Goal: Register for event/course

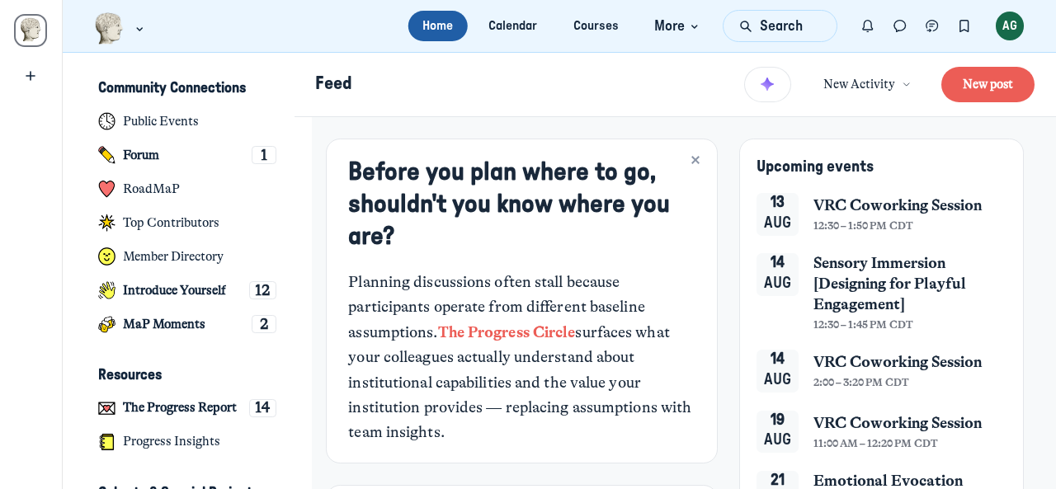
scroll to position [3319, 3243]
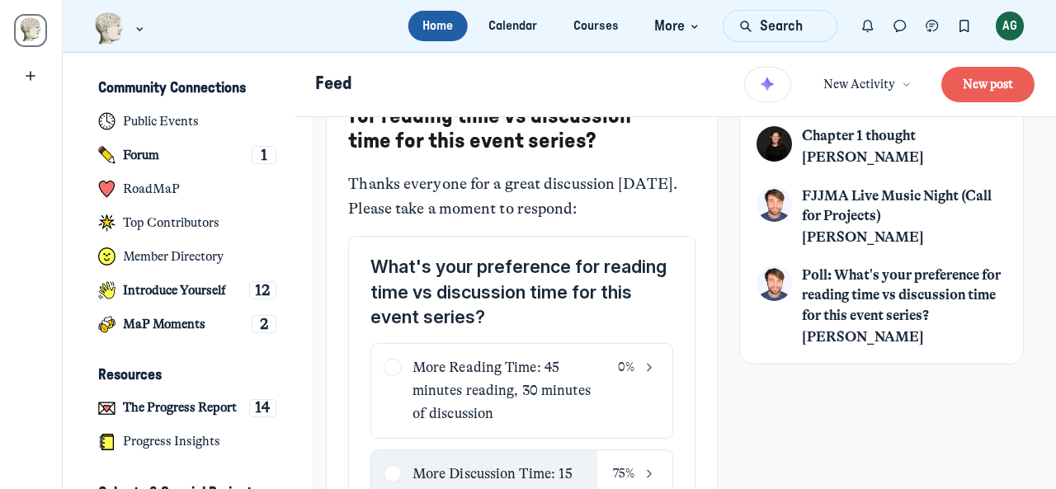
click at [847, 159] on link "[PERSON_NAME]" at bounding box center [863, 158] width 122 height 20
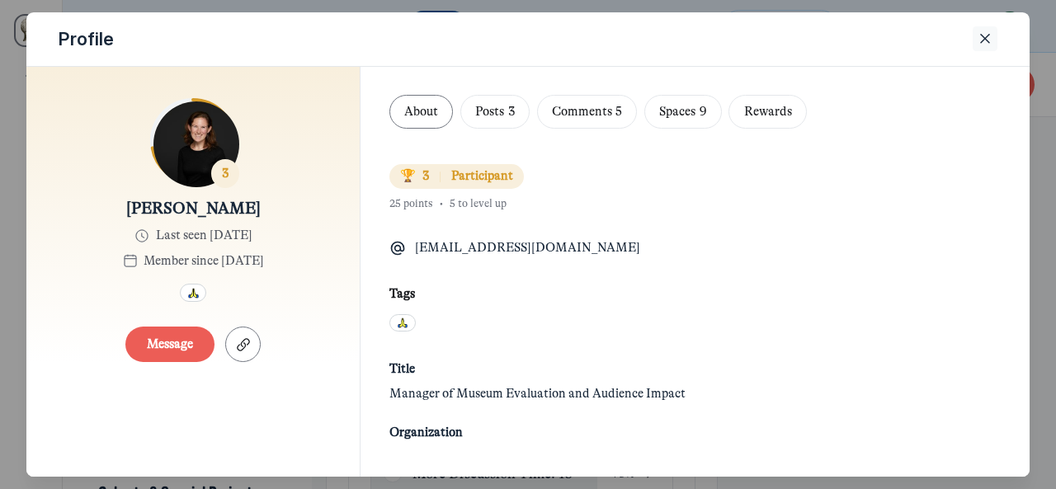
click at [992, 40] on icon "Close" at bounding box center [985, 39] width 17 height 18
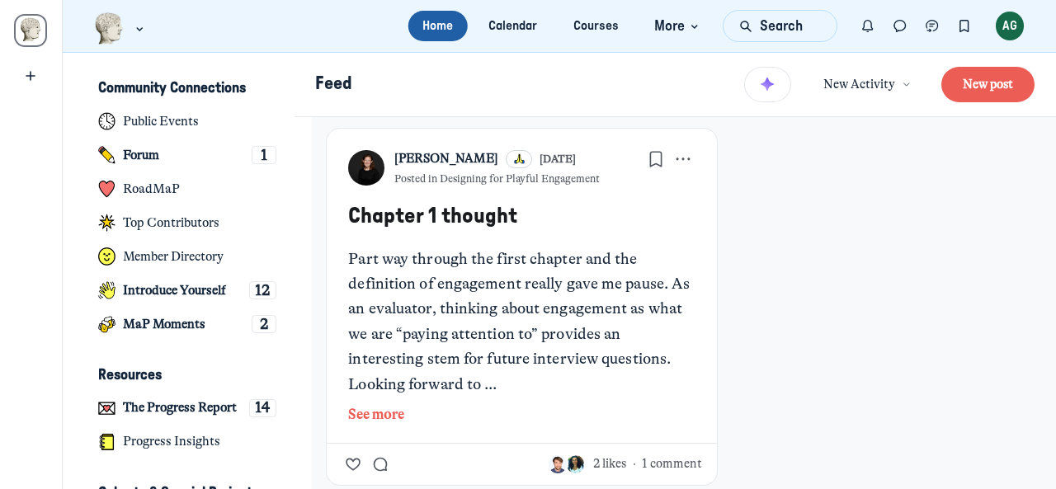
scroll to position [1317, 0]
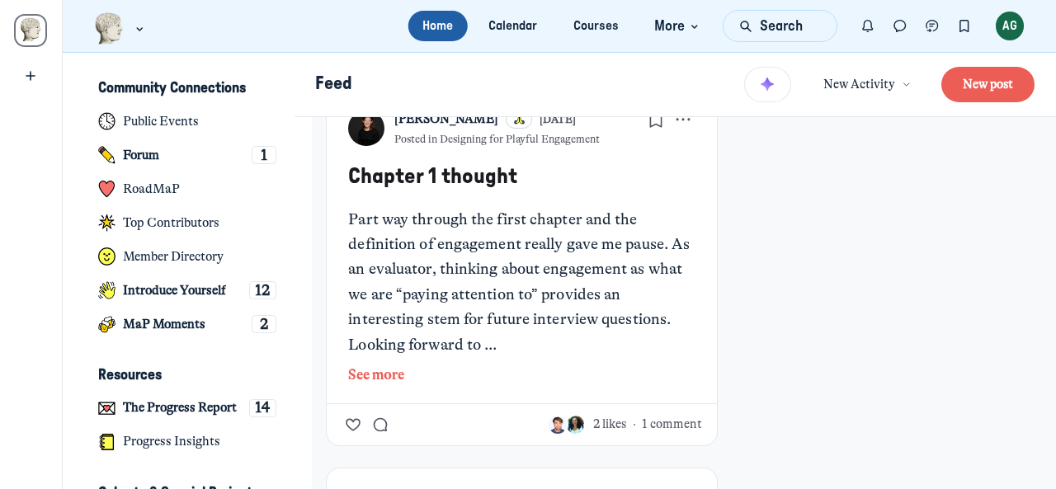
click at [385, 375] on button "See more" at bounding box center [521, 375] width 347 height 21
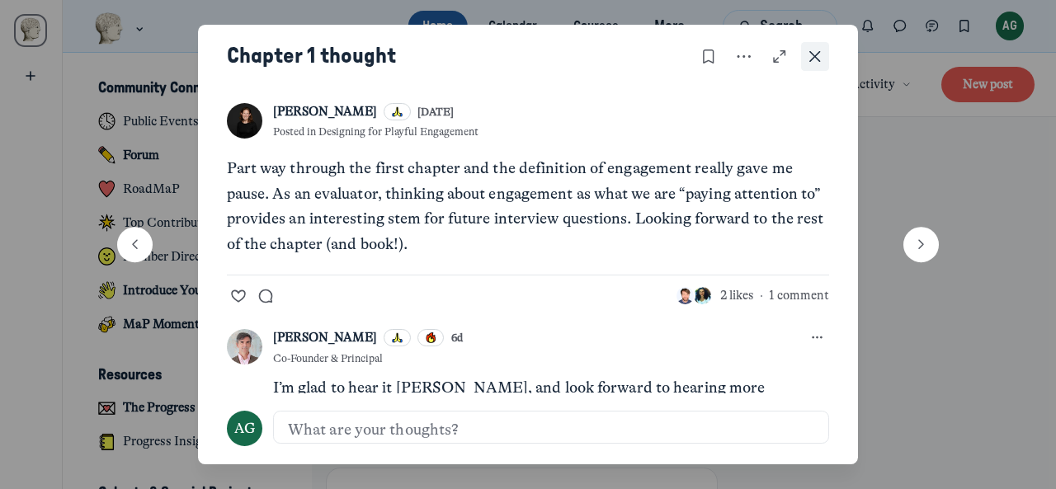
click at [815, 58] on icon "Close post" at bounding box center [815, 57] width 17 height 18
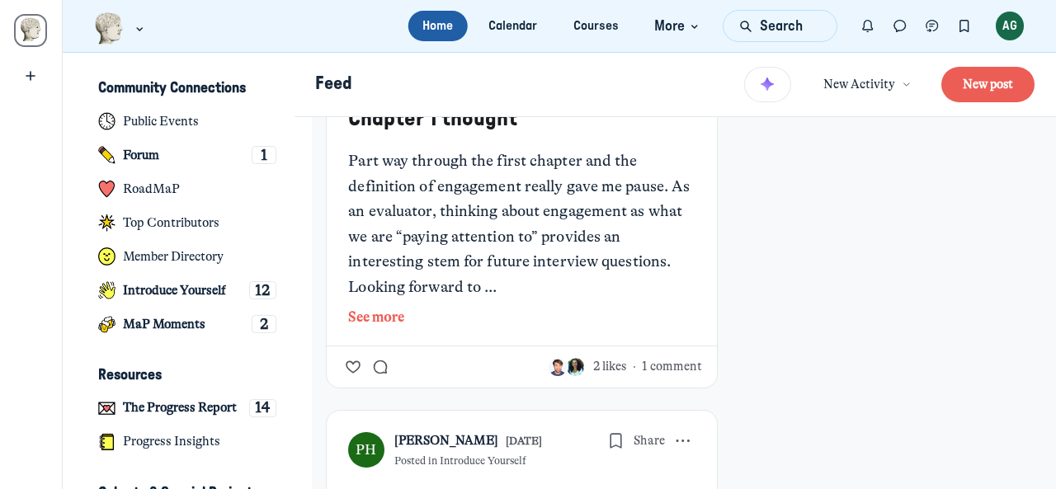
scroll to position [2018, 0]
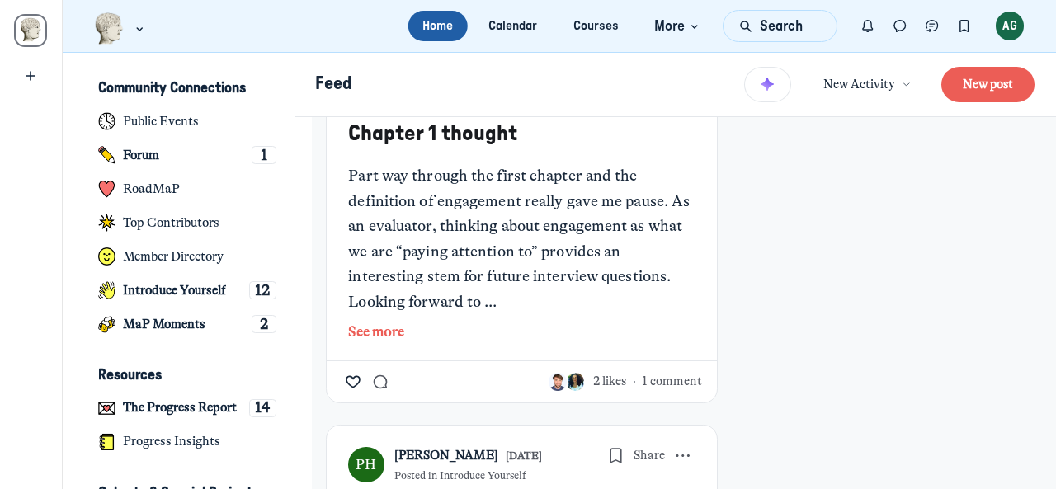
click at [353, 375] on icon "Like the Chapter 1 thought post" at bounding box center [353, 382] width 17 height 20
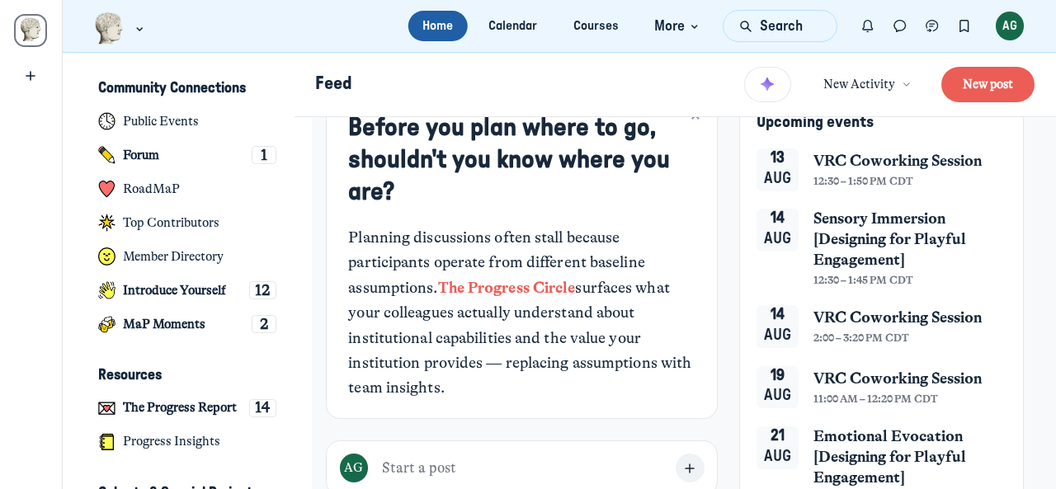
scroll to position [36, 0]
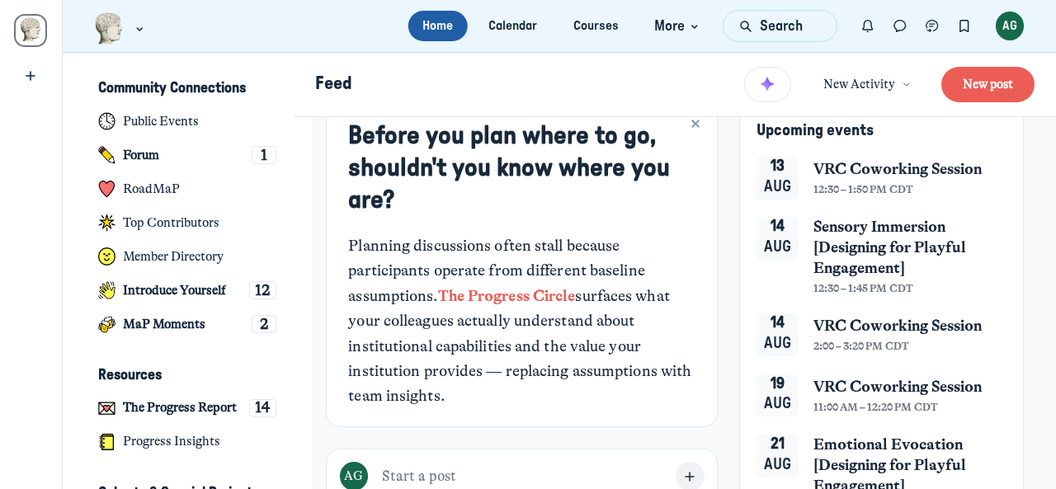
click at [885, 171] on span "VRC Coworking Session" at bounding box center [898, 169] width 168 height 21
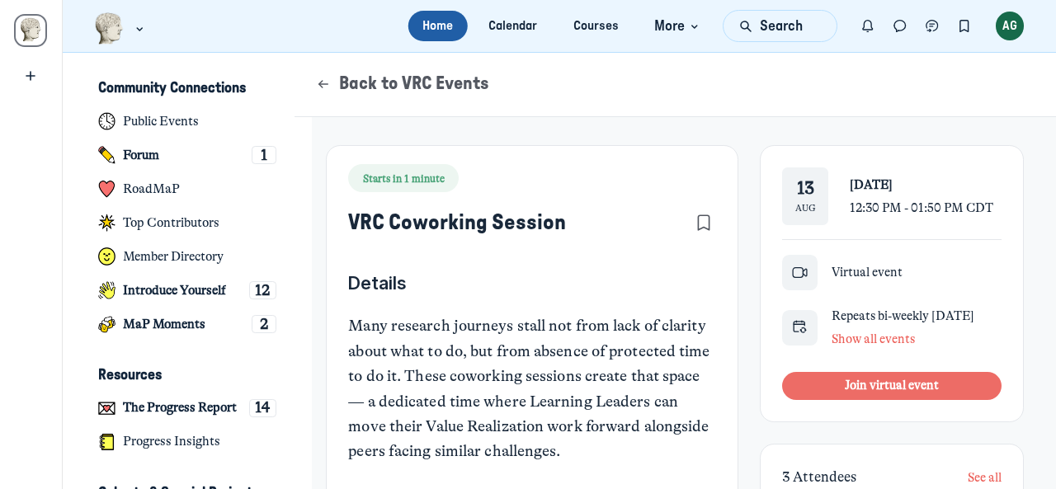
click at [858, 393] on span "Join virtual event" at bounding box center [892, 385] width 94 height 15
click at [797, 87] on h1 "Back to VRC Events" at bounding box center [667, 84] width 705 height 25
